Goal: Navigation & Orientation: Find specific page/section

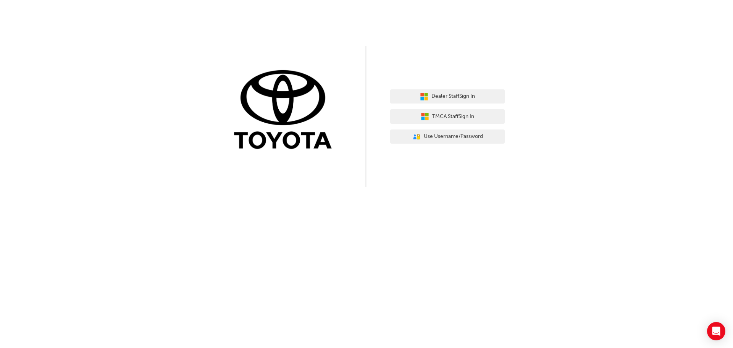
click at [304, 137] on img at bounding box center [285, 110] width 115 height 84
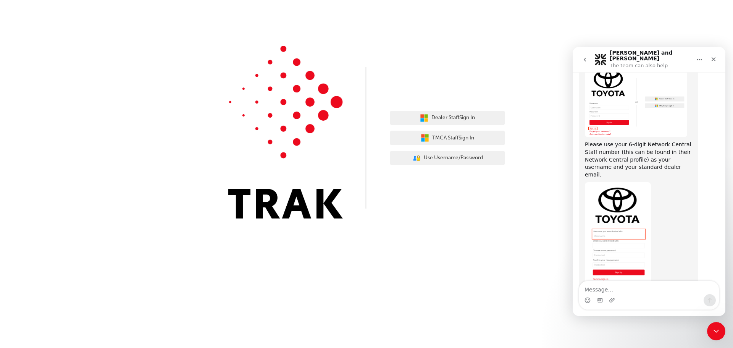
scroll to position [401, 0]
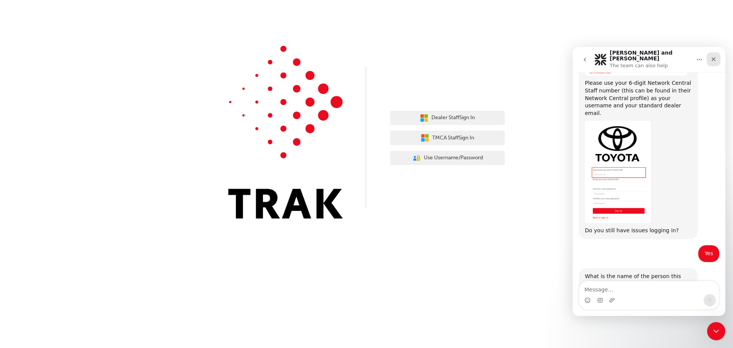
click at [713, 60] on div "Close" at bounding box center [714, 59] width 14 height 14
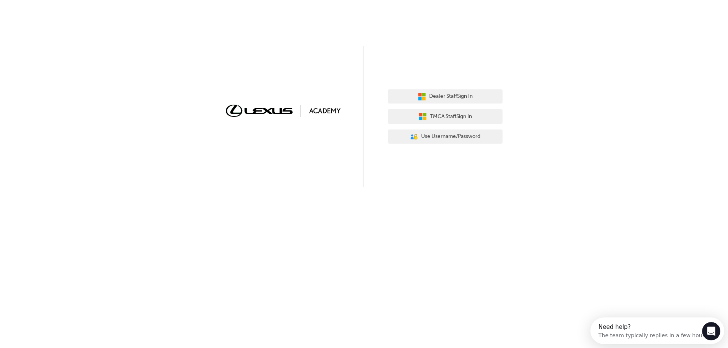
drag, startPoint x: 0, startPoint y: 0, endPoint x: 76, endPoint y: 0, distance: 75.6
click at [76, 0] on div "Dealer Staff Sign In TMCA Staff Sign In User Authentication Icon - Blue Person,…" at bounding box center [364, 93] width 728 height 187
